Goal: Find specific page/section: Find specific page/section

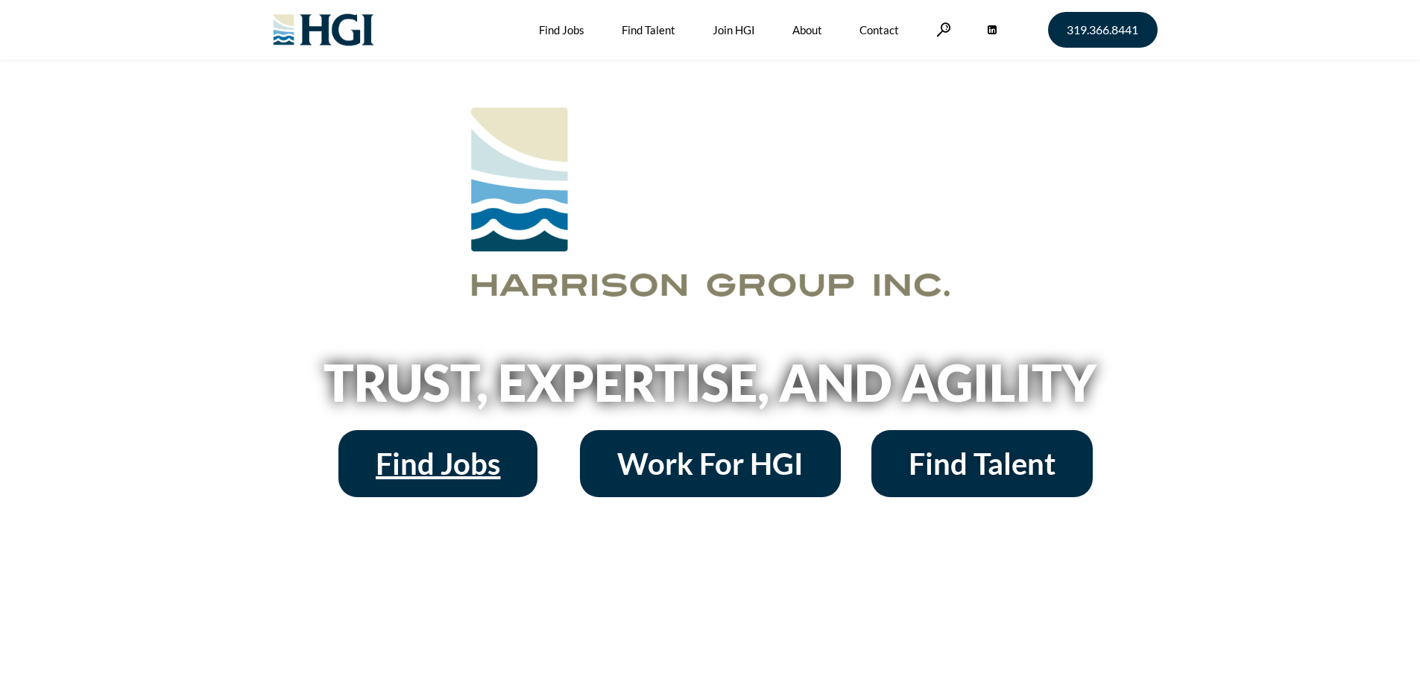
click at [469, 460] on span "Find Jobs" at bounding box center [438, 464] width 124 height 30
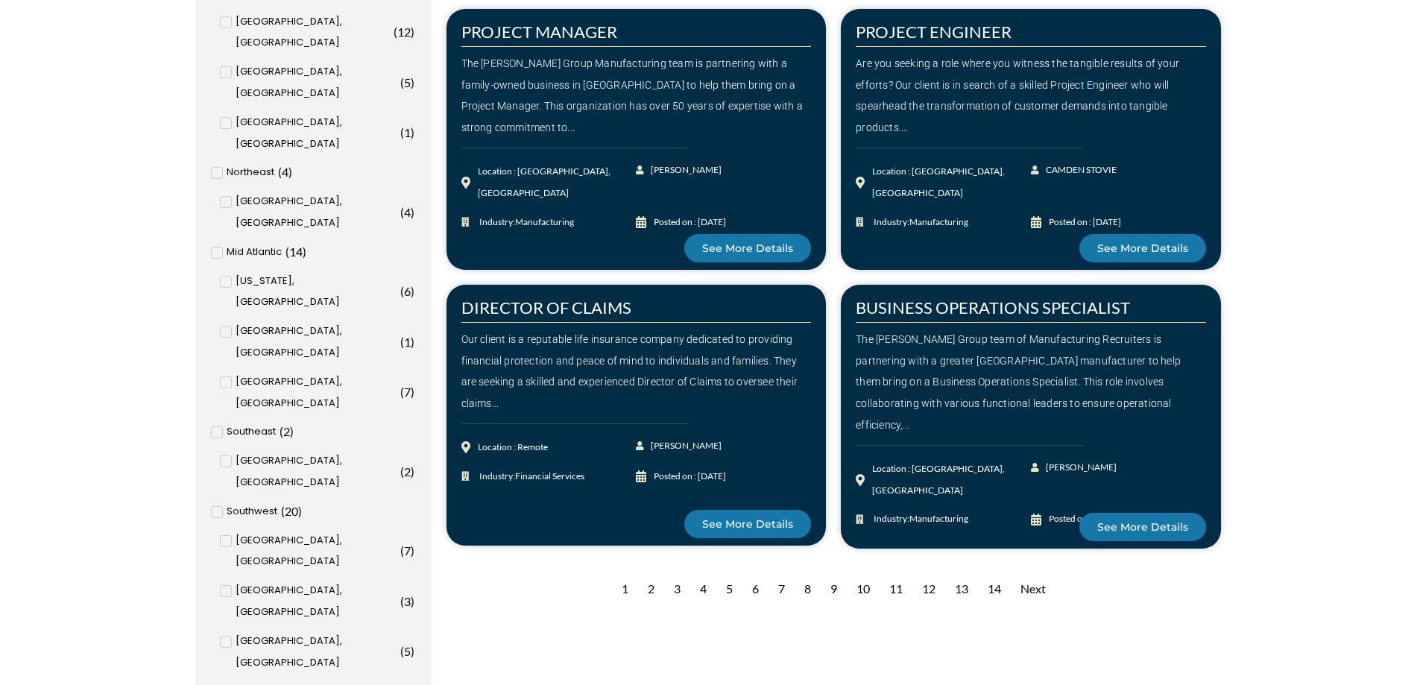
scroll to position [785, 0]
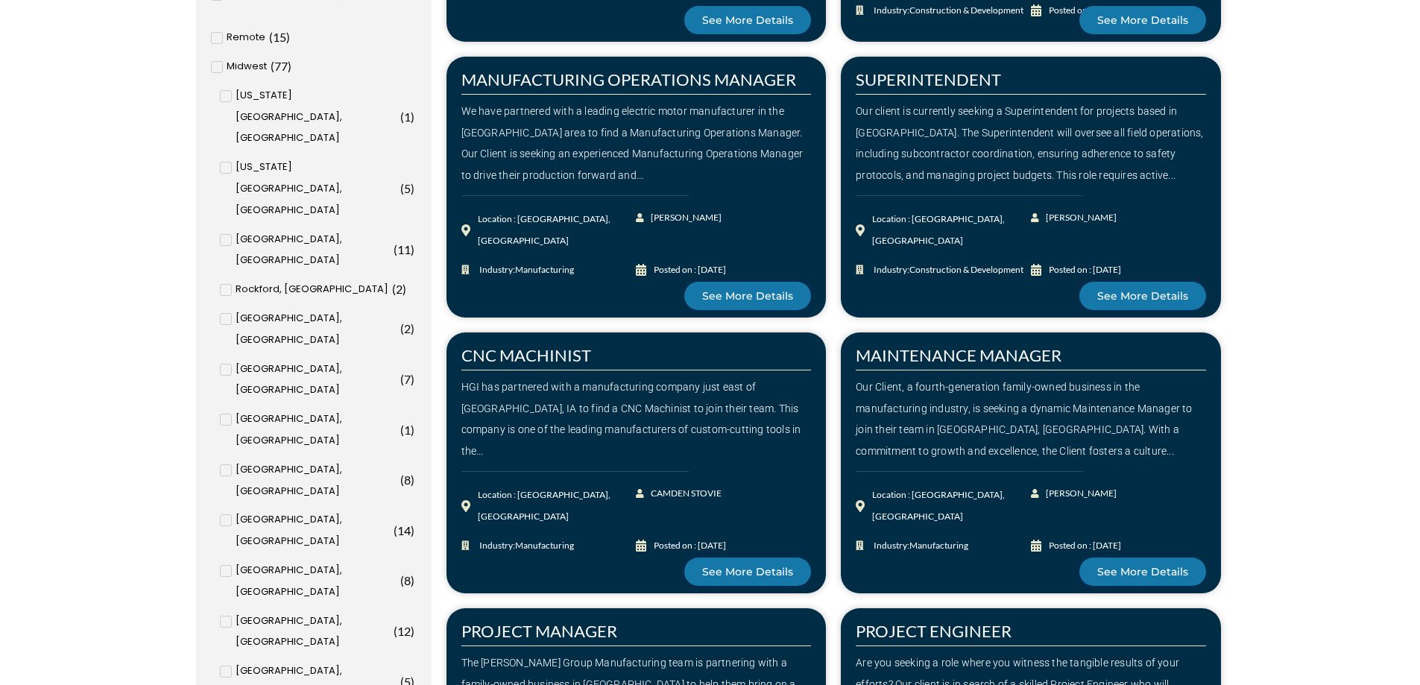
click at [0, 0] on input "Mid Atlantic ( 14 )" at bounding box center [0, 0] width 0 height 0
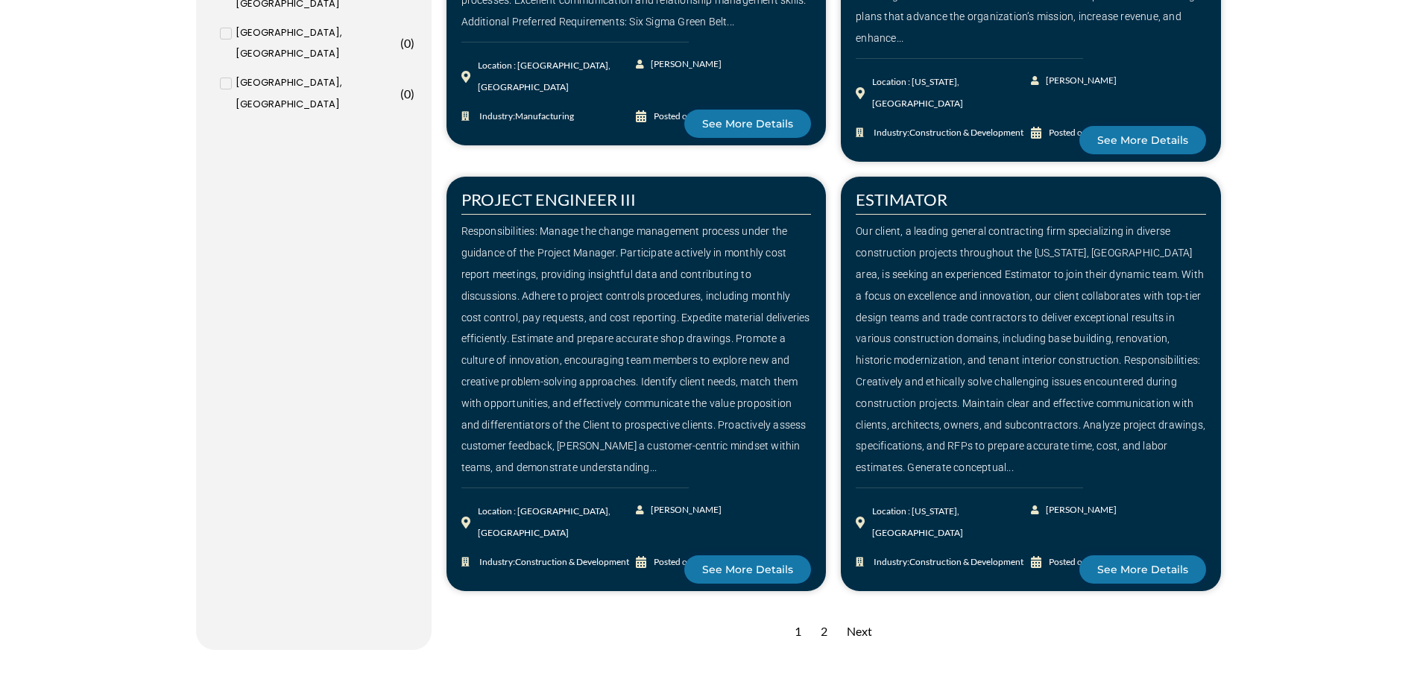
scroll to position [2118, 0]
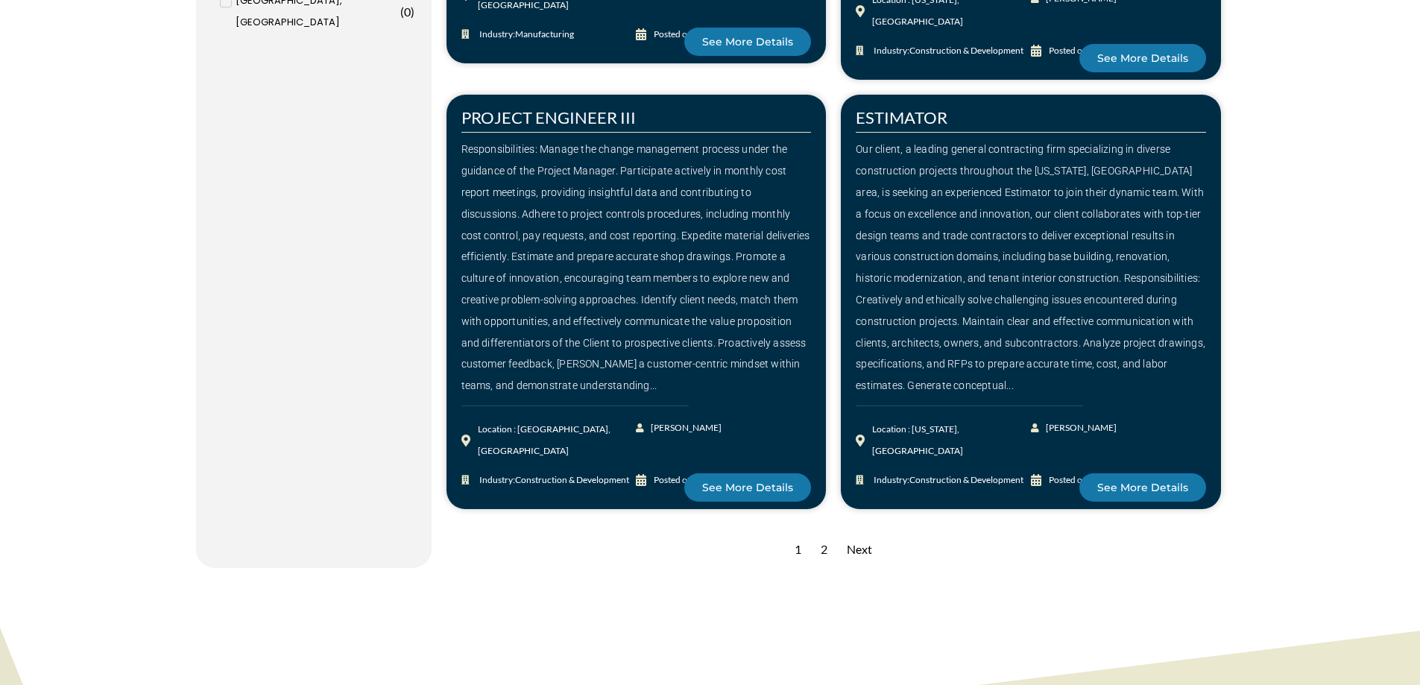
click at [859, 531] on div "Next" at bounding box center [859, 549] width 40 height 37
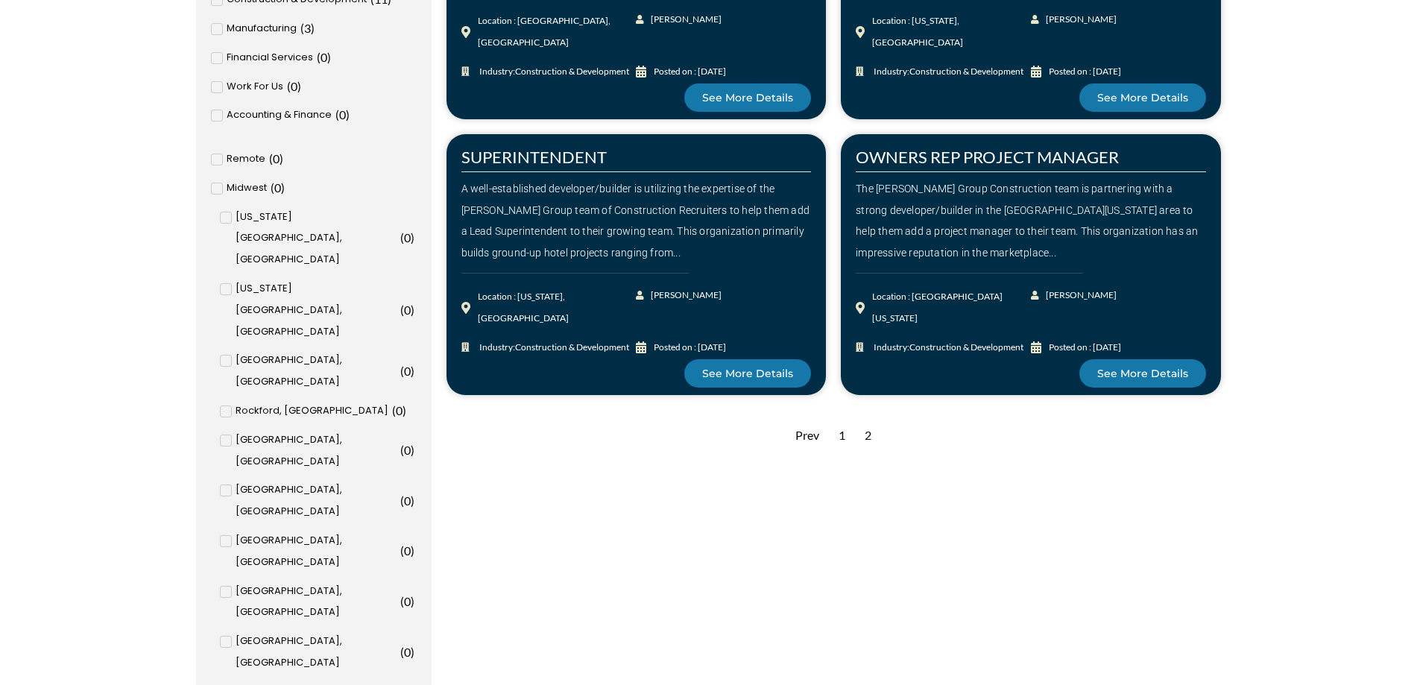
scroll to position [108, 0]
